Goal: Task Accomplishment & Management: Manage account settings

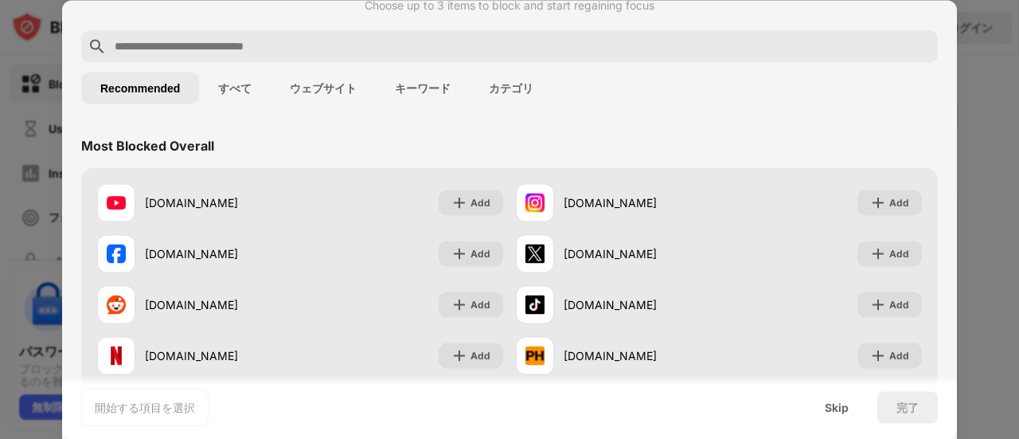
scroll to position [80, 0]
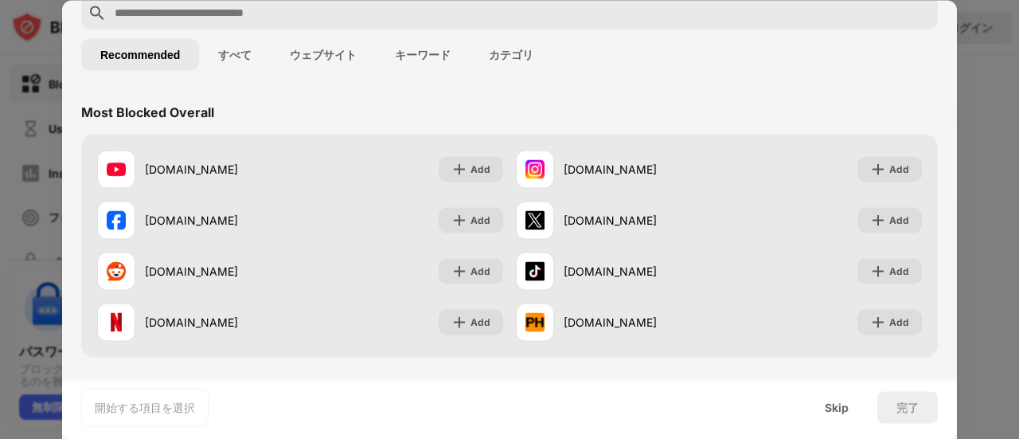
click at [982, 123] on div at bounding box center [509, 219] width 1019 height 439
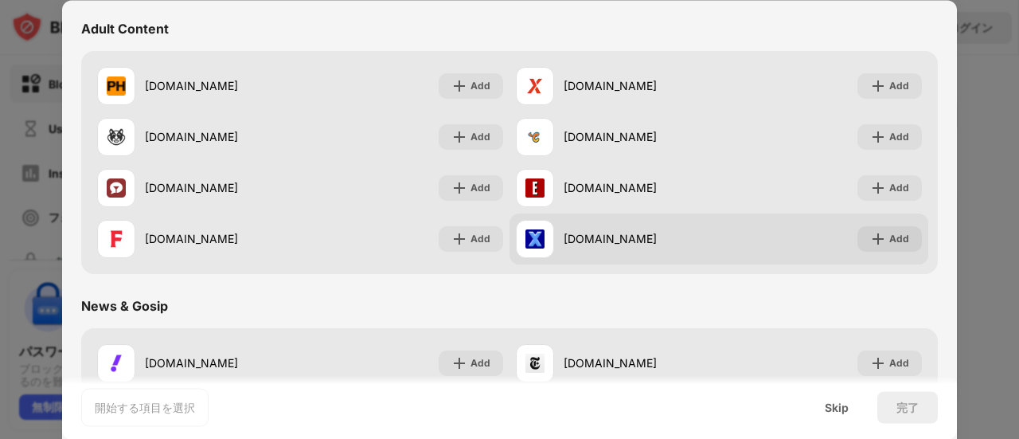
scroll to position [956, 0]
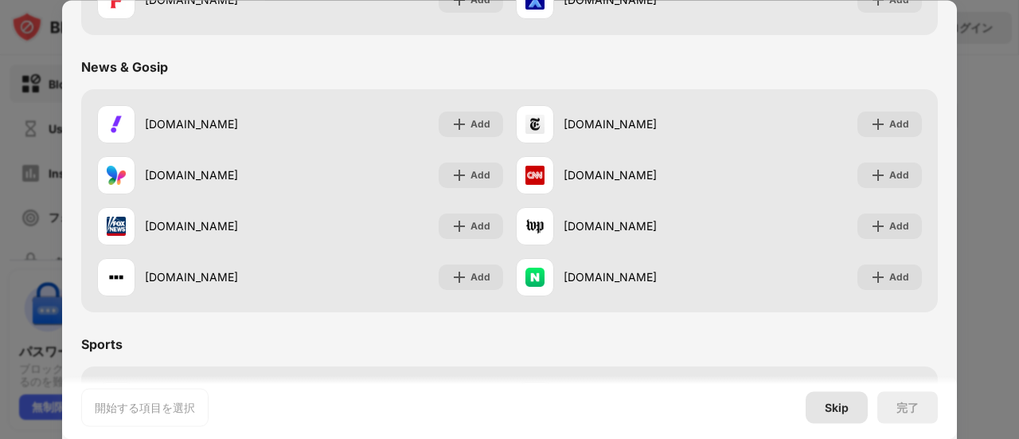
click at [856, 405] on div "Skip" at bounding box center [837, 407] width 62 height 32
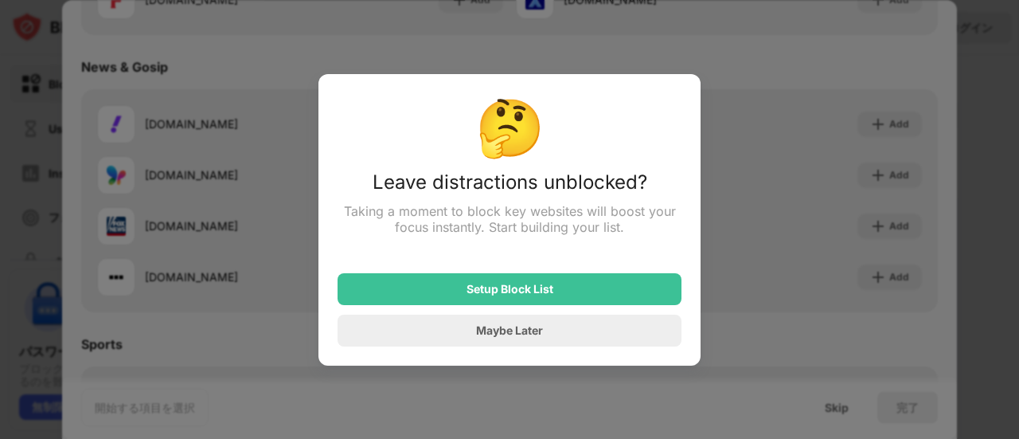
click at [768, 268] on div at bounding box center [509, 219] width 1019 height 439
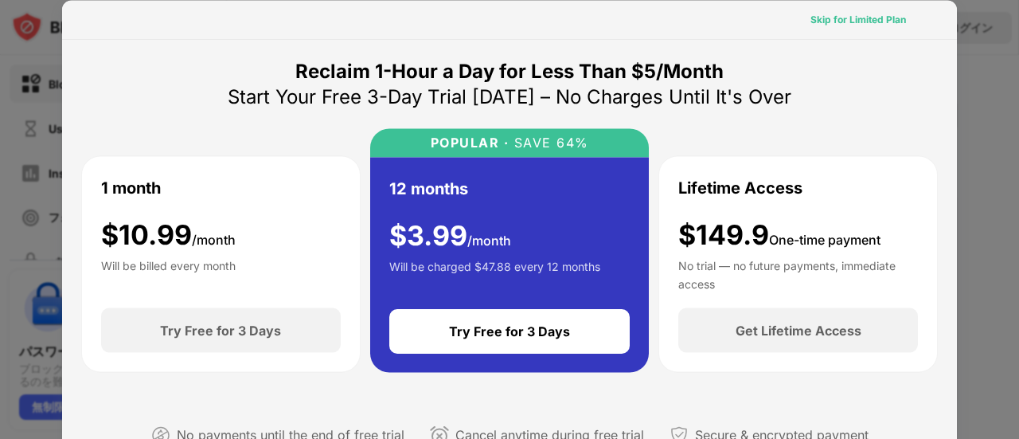
click at [864, 18] on div "Skip for Limited Plan" at bounding box center [859, 19] width 96 height 16
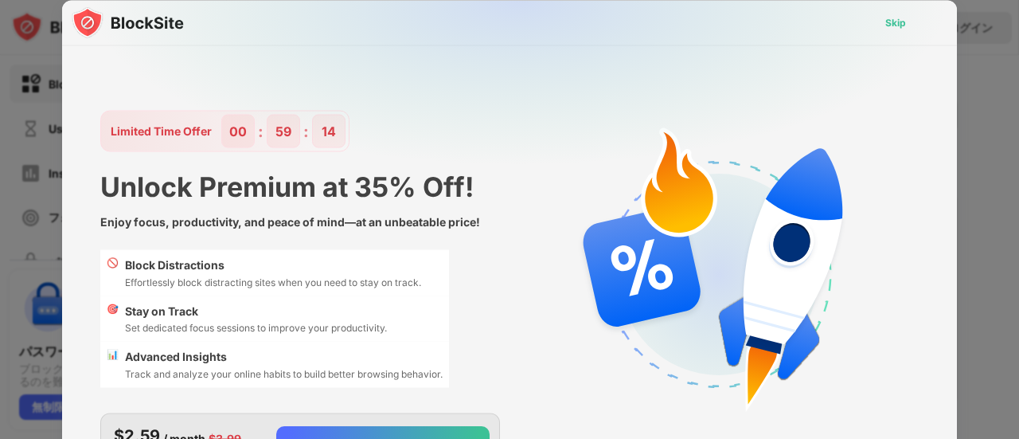
click at [903, 22] on div "Skip" at bounding box center [896, 22] width 21 height 16
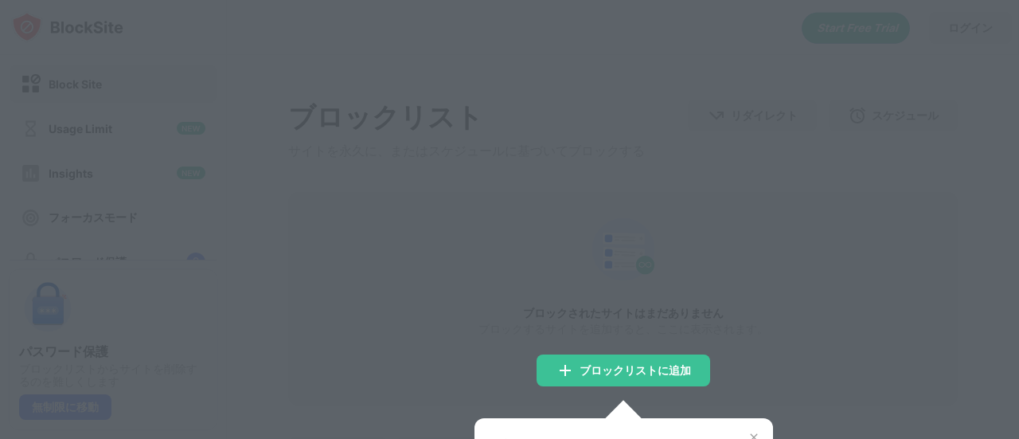
click at [718, 311] on div at bounding box center [509, 219] width 1019 height 439
click at [978, 318] on div at bounding box center [509, 219] width 1019 height 439
click at [620, 413] on div at bounding box center [623, 418] width 36 height 36
click at [639, 359] on div "ブロックリストに追加" at bounding box center [624, 370] width 174 height 32
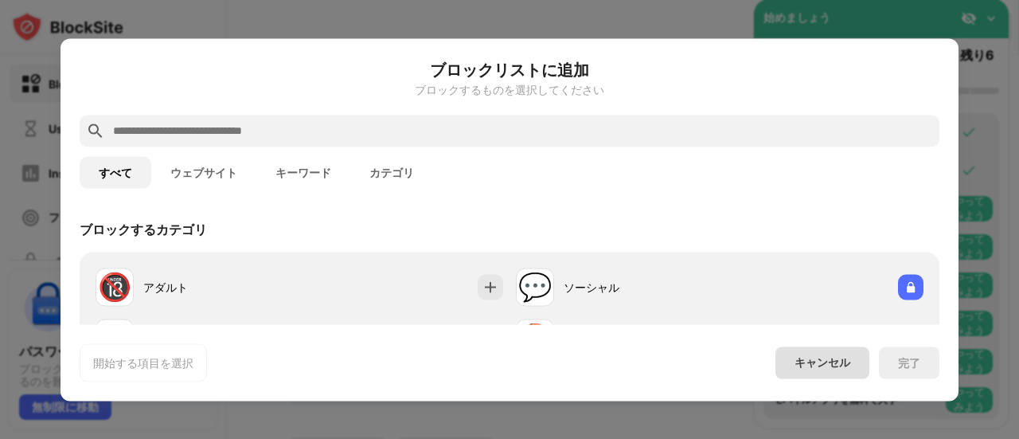
click at [799, 368] on div "キャンセル" at bounding box center [823, 362] width 56 height 15
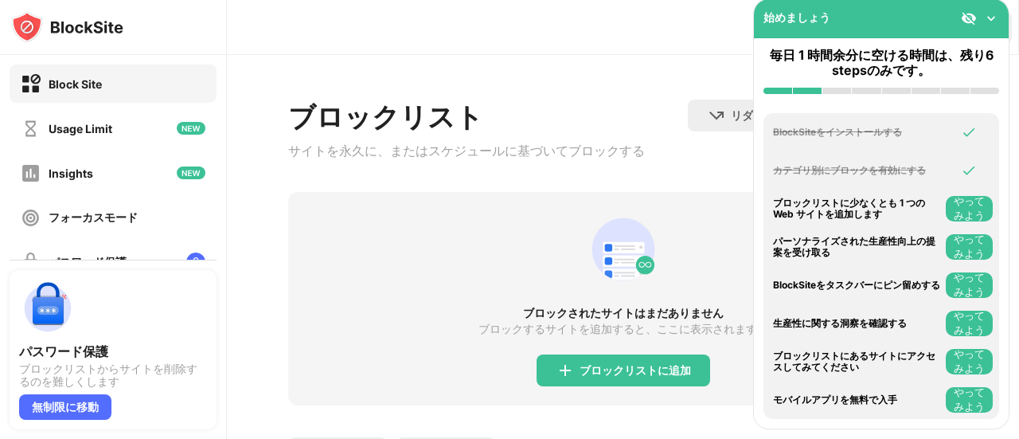
click at [991, 18] on img at bounding box center [992, 18] width 16 height 16
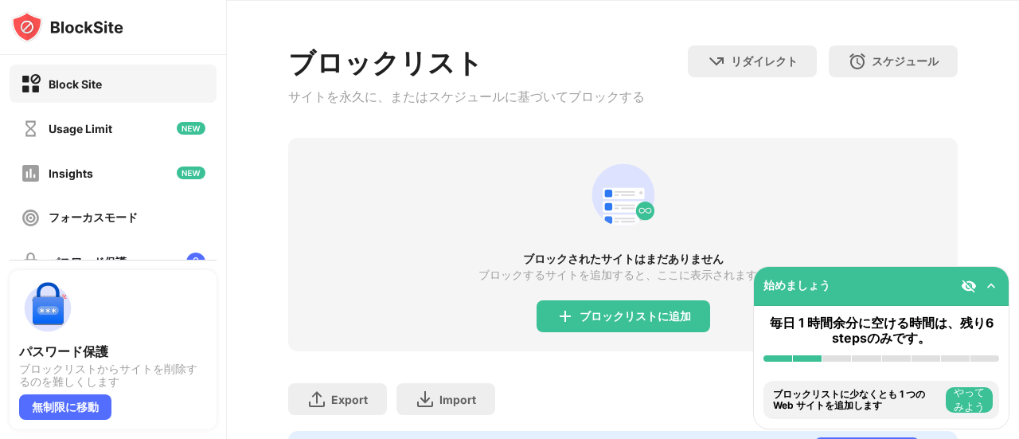
scroll to position [80, 0]
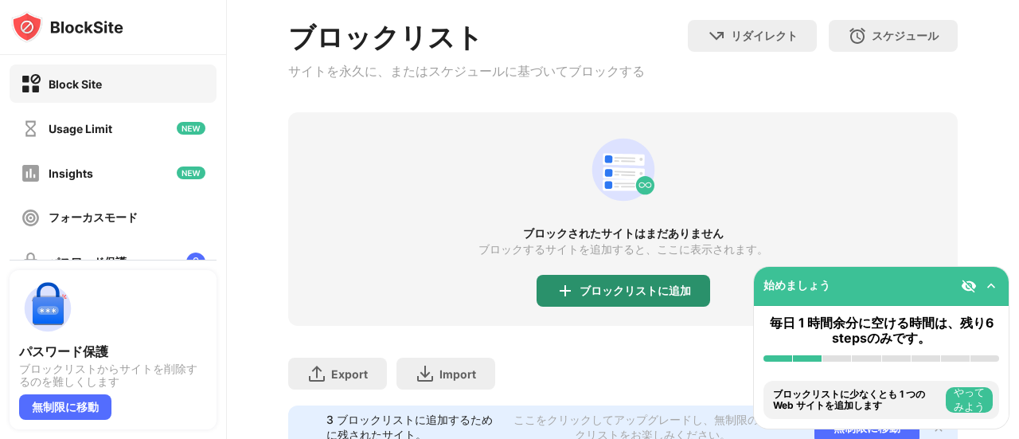
click at [631, 295] on div "ブロックリストに追加" at bounding box center [635, 290] width 111 height 13
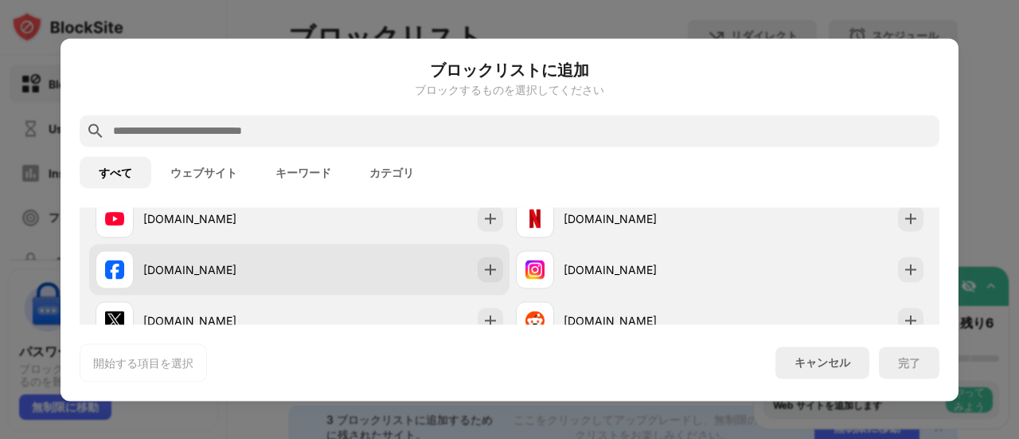
scroll to position [319, 0]
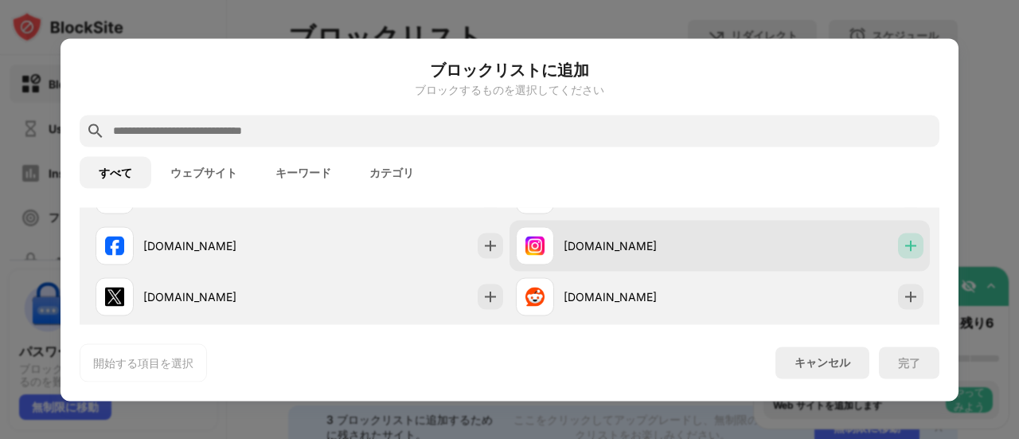
click at [903, 242] on img at bounding box center [911, 245] width 16 height 16
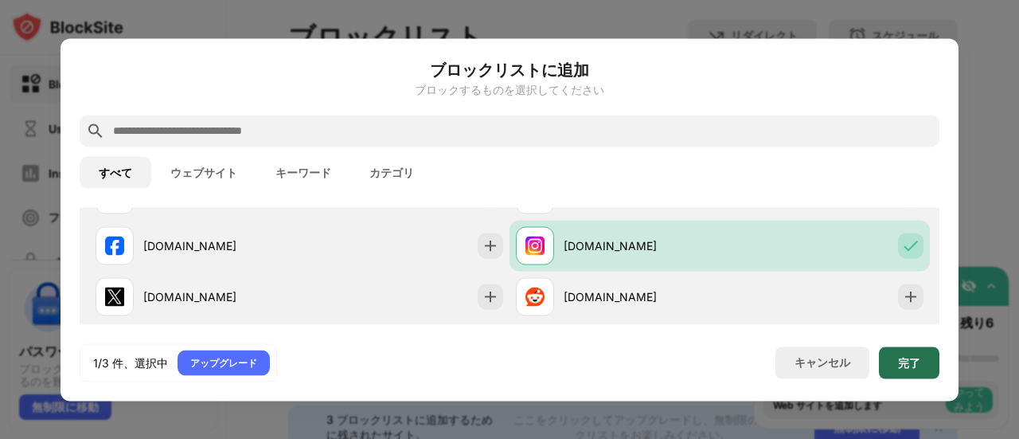
click at [936, 369] on div "完了" at bounding box center [909, 362] width 61 height 32
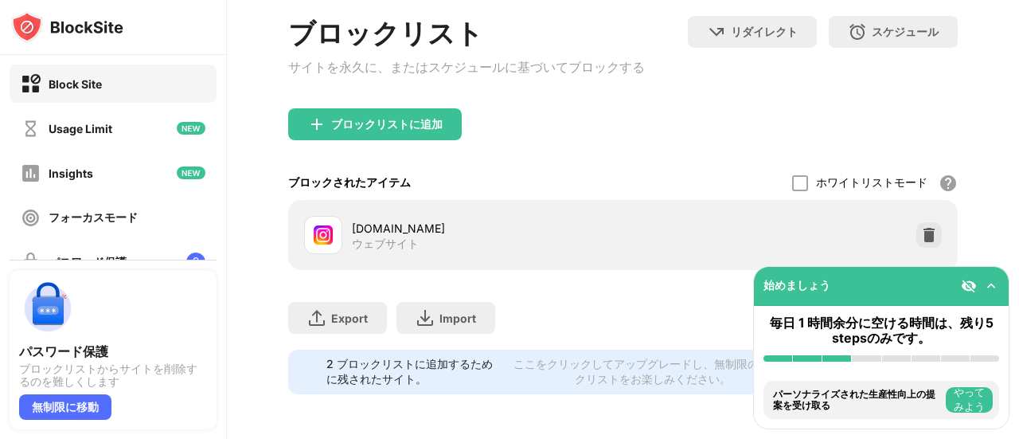
scroll to position [100, 0]
click at [921, 227] on img at bounding box center [929, 235] width 16 height 16
